Goal: Task Accomplishment & Management: Use online tool/utility

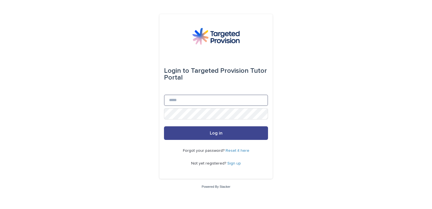
type input "**********"
click at [221, 136] on button "Log in" at bounding box center [216, 133] width 104 height 14
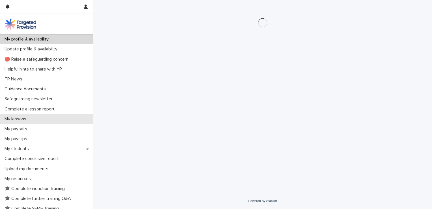
click at [11, 119] on p "My lessons" at bounding box center [16, 118] width 29 height 5
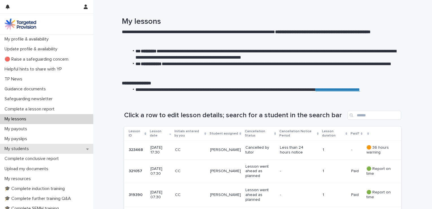
click at [21, 149] on p "My students" at bounding box center [17, 148] width 31 height 5
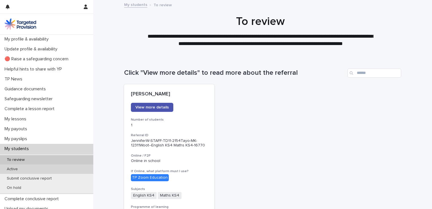
click at [12, 171] on p "Active" at bounding box center [12, 169] width 20 height 5
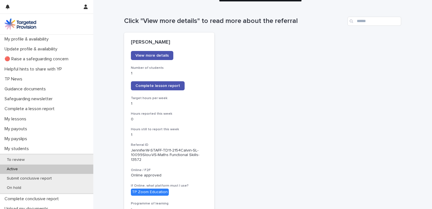
scroll to position [52, 0]
click at [162, 87] on span "Complete lesson report" at bounding box center [158, 85] width 45 height 4
